Goal: Information Seeking & Learning: Learn about a topic

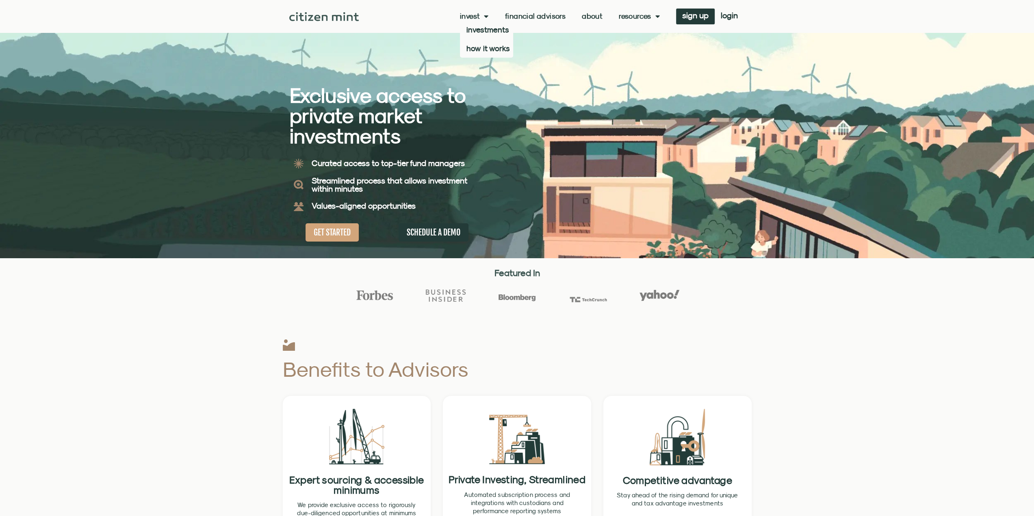
click at [484, 15] on span "Menu" at bounding box center [484, 16] width 9 height 15
click at [480, 15] on span "Menu" at bounding box center [484, 16] width 9 height 15
click at [480, 31] on link "investments" at bounding box center [486, 29] width 53 height 19
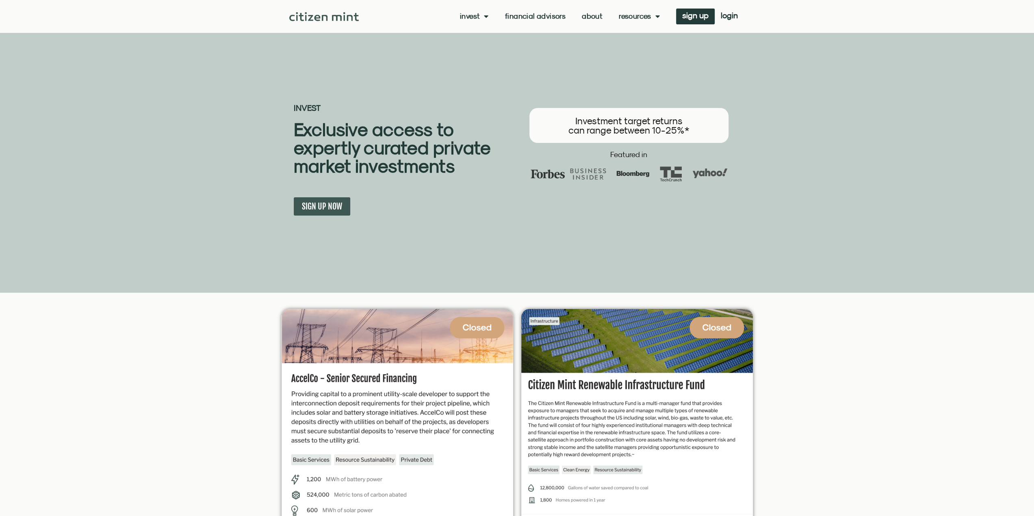
click at [587, 19] on link "About" at bounding box center [592, 16] width 21 height 8
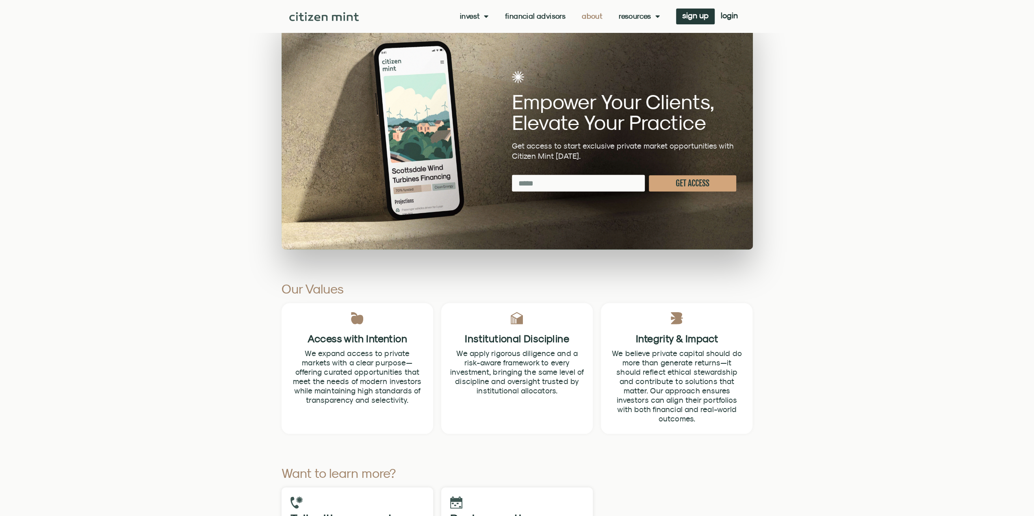
scroll to position [2112, 0]
